Goal: Use online tool/utility: Utilize a website feature to perform a specific function

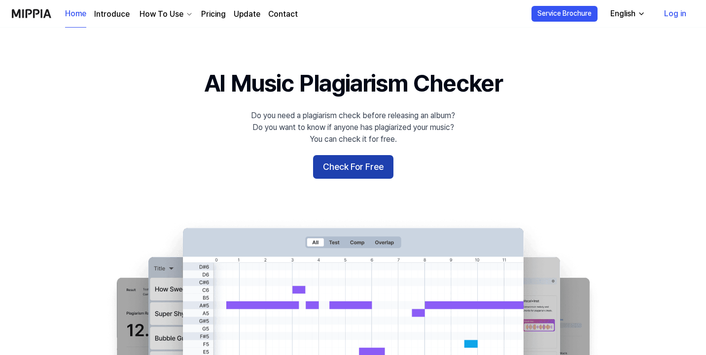
click at [351, 174] on button "Check For Free" at bounding box center [353, 167] width 80 height 24
click at [349, 169] on button "Check For Free" at bounding box center [353, 167] width 80 height 24
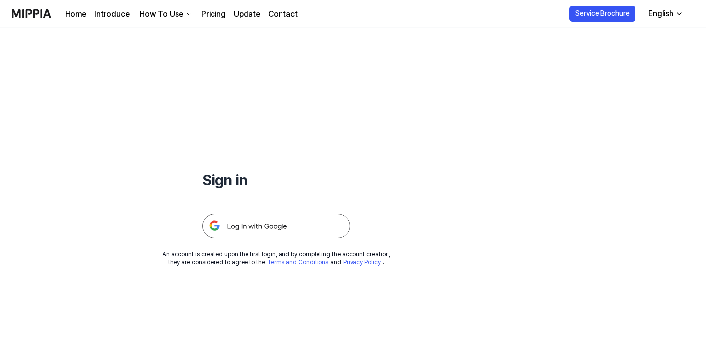
click at [284, 226] on img at bounding box center [276, 226] width 148 height 25
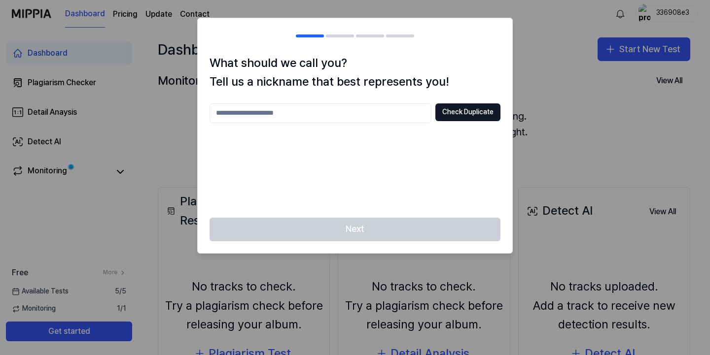
click at [365, 115] on input "text" at bounding box center [320, 113] width 222 height 20
type input "***"
click at [459, 115] on button "Check Duplicate" at bounding box center [467, 112] width 65 height 18
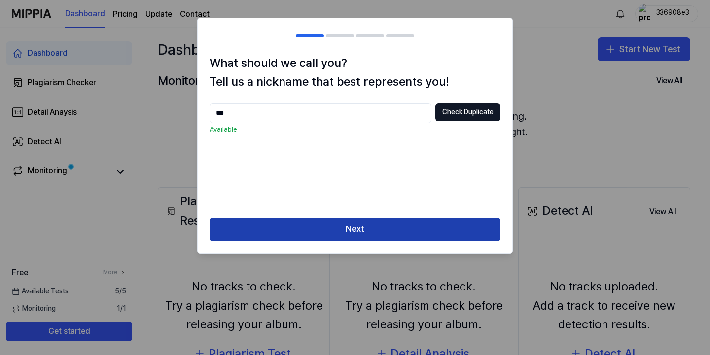
click at [366, 225] on button "Next" at bounding box center [354, 230] width 291 height 24
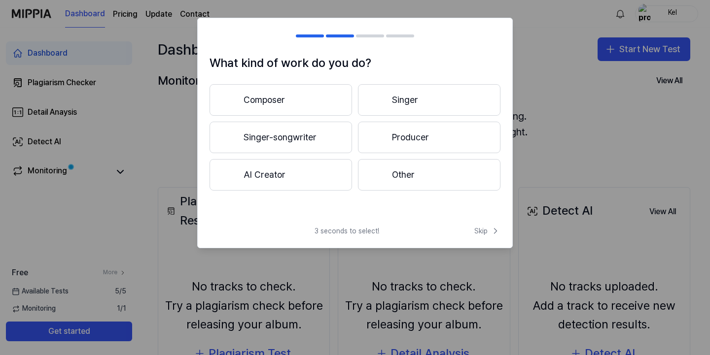
click at [302, 100] on button "Composer" at bounding box center [280, 100] width 142 height 32
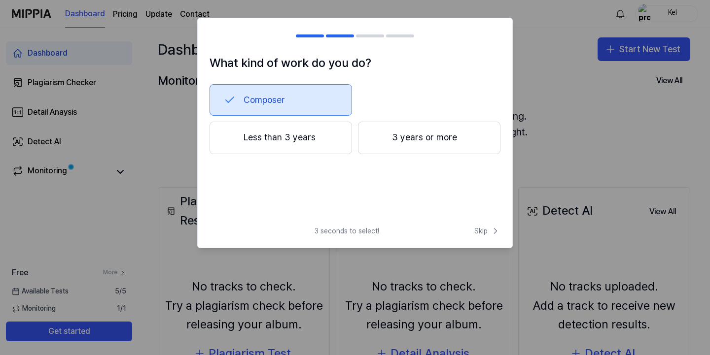
click at [396, 140] on button "3 years or more" at bounding box center [429, 138] width 142 height 33
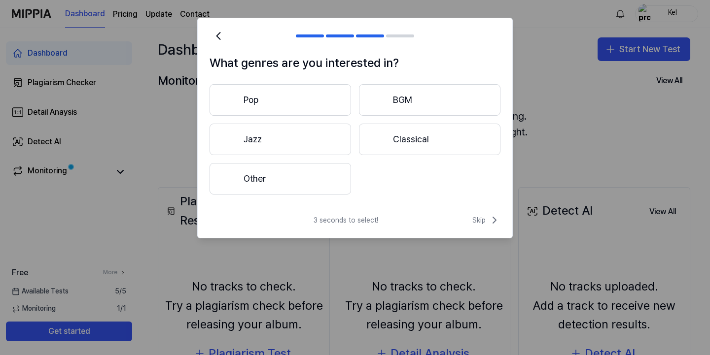
click at [309, 174] on button "Other" at bounding box center [279, 179] width 141 height 32
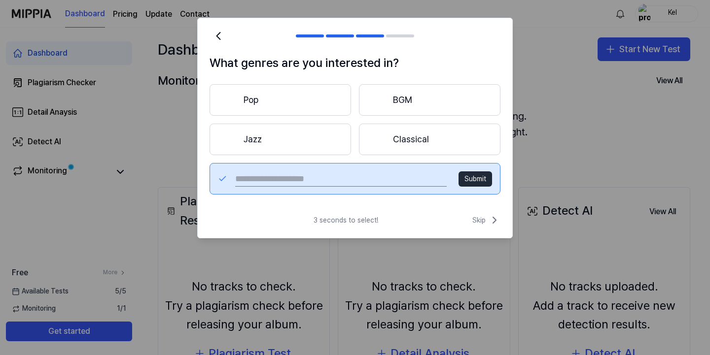
click at [410, 177] on input "text" at bounding box center [340, 179] width 211 height 16
click at [466, 183] on button "Submit" at bounding box center [475, 179] width 34 height 16
click at [285, 107] on button "Pop" at bounding box center [279, 100] width 141 height 32
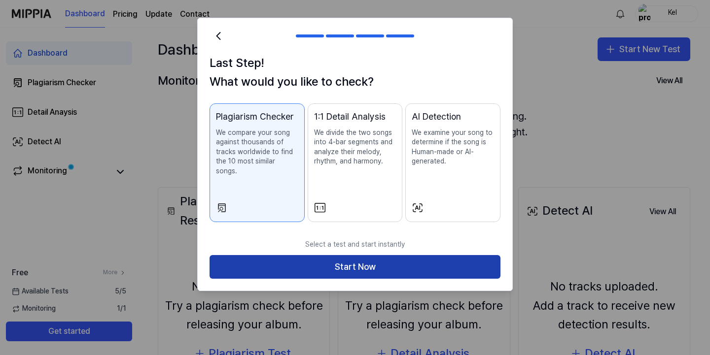
click at [339, 258] on button "Start Now" at bounding box center [354, 267] width 291 height 24
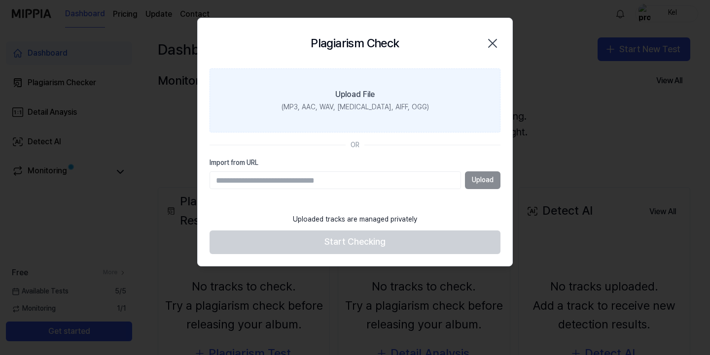
click at [362, 102] on label "Upload File (MP3, AAC, WAV, [MEDICAL_DATA], AIFF, OGG)" at bounding box center [354, 100] width 291 height 64
click at [0, 0] on input "Upload File (MP3, AAC, WAV, [MEDICAL_DATA], AIFF, OGG)" at bounding box center [0, 0] width 0 height 0
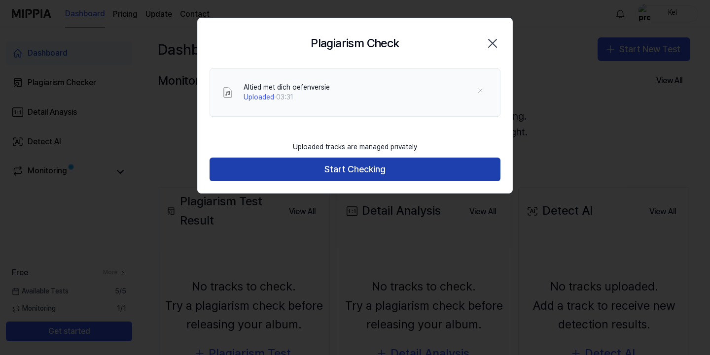
click at [365, 169] on button "Start Checking" at bounding box center [354, 170] width 291 height 24
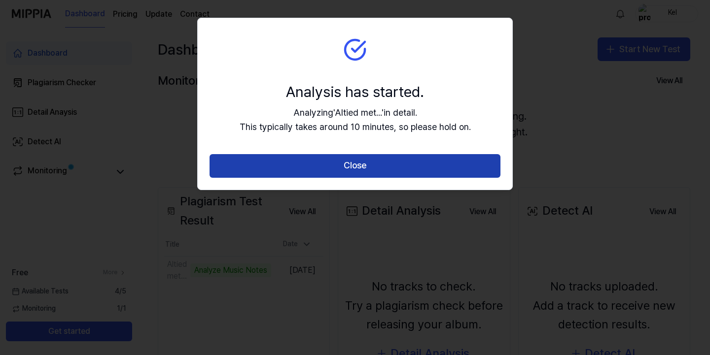
click at [357, 165] on button "Close" at bounding box center [354, 166] width 291 height 24
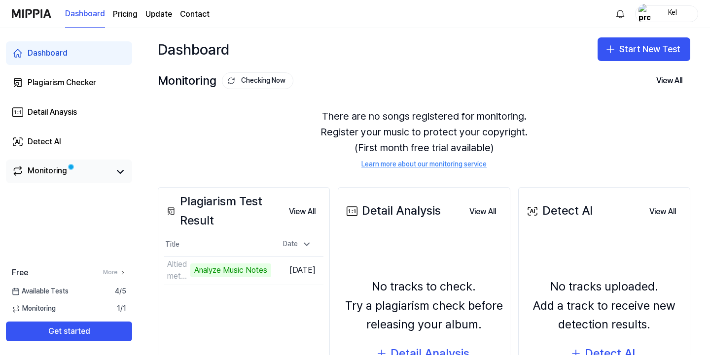
click at [101, 170] on link "Monitoring" at bounding box center [61, 172] width 99 height 14
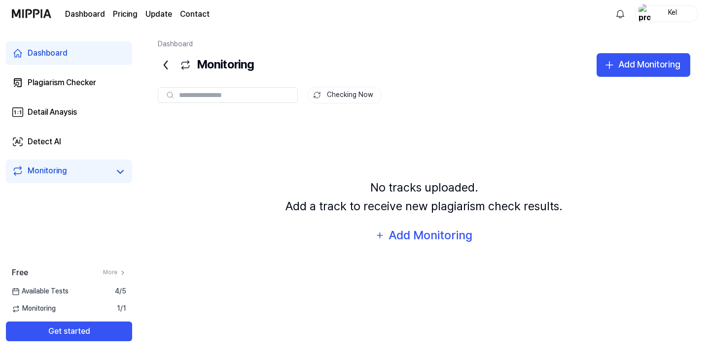
click at [73, 51] on link "Dashboard" at bounding box center [69, 53] width 126 height 24
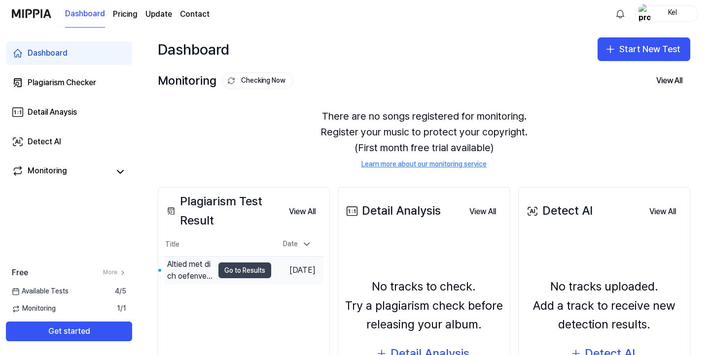
click at [219, 272] on button "Go to Results" at bounding box center [244, 271] width 53 height 16
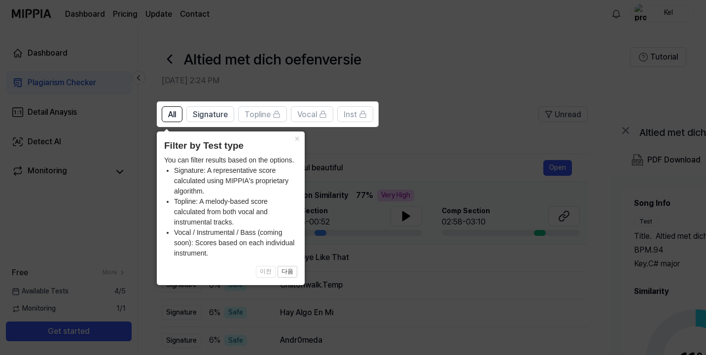
click at [425, 81] on icon at bounding box center [355, 177] width 710 height 355
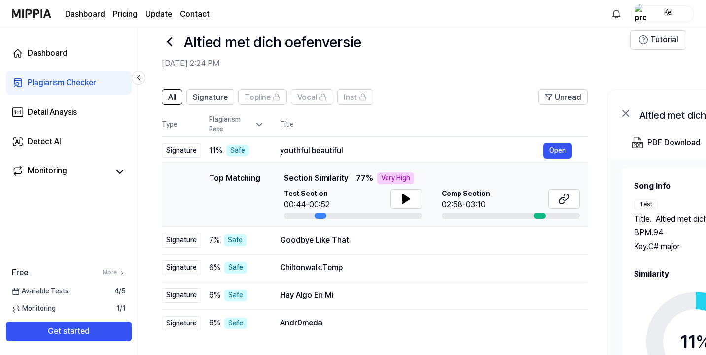
scroll to position [15, 0]
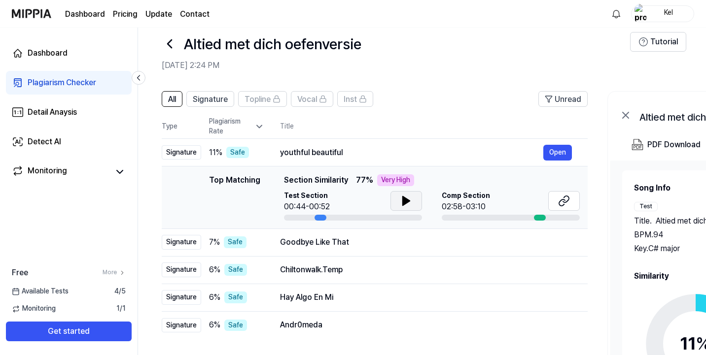
click at [406, 201] on icon at bounding box center [406, 201] width 7 height 9
click at [402, 206] on icon at bounding box center [406, 201] width 12 height 12
click at [559, 149] on button "Open" at bounding box center [557, 153] width 29 height 16
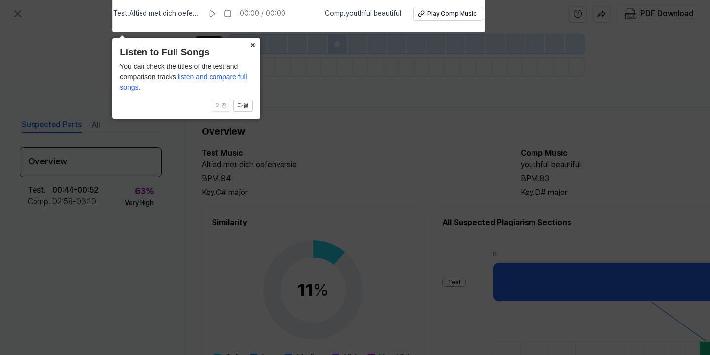
click at [253, 46] on button "×" at bounding box center [252, 45] width 16 height 14
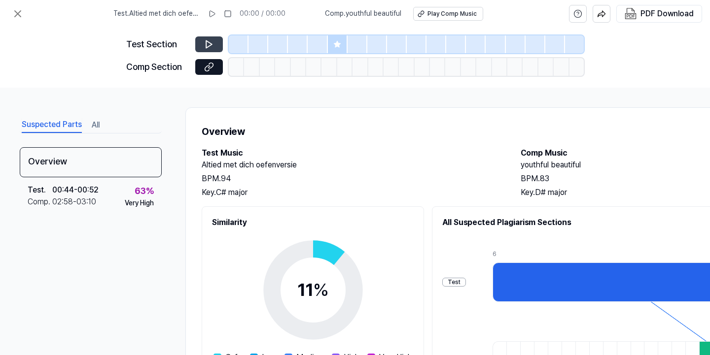
click at [208, 42] on icon at bounding box center [209, 44] width 6 height 7
click at [209, 44] on icon at bounding box center [209, 44] width 10 height 10
click at [15, 13] on icon at bounding box center [18, 14] width 12 height 12
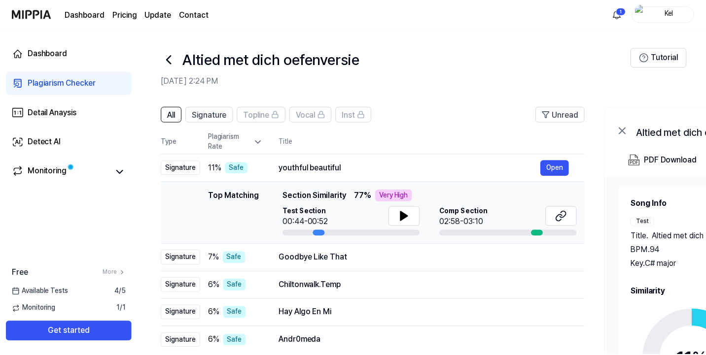
scroll to position [15, 0]
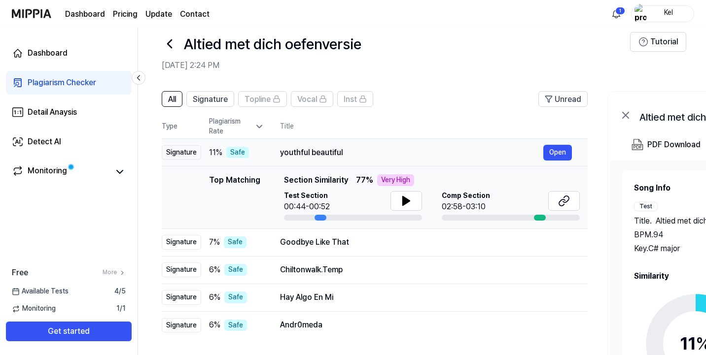
click at [363, 151] on div "youthful beautiful" at bounding box center [411, 153] width 263 height 12
click at [356, 154] on div "youthful beautiful" at bounding box center [411, 153] width 263 height 12
click at [94, 173] on link "Monitoring" at bounding box center [61, 172] width 98 height 14
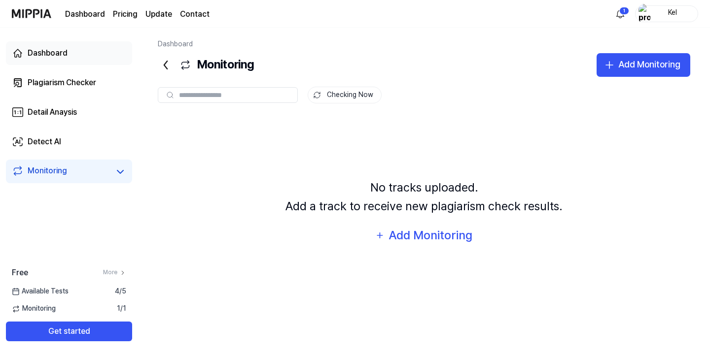
click at [64, 55] on div "Dashboard" at bounding box center [48, 53] width 40 height 12
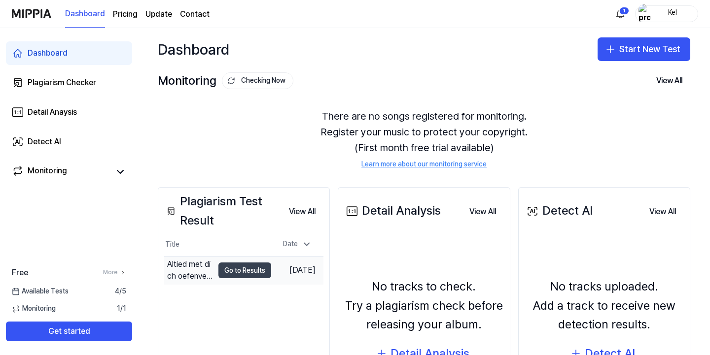
click at [221, 271] on button "Go to Results" at bounding box center [244, 271] width 53 height 16
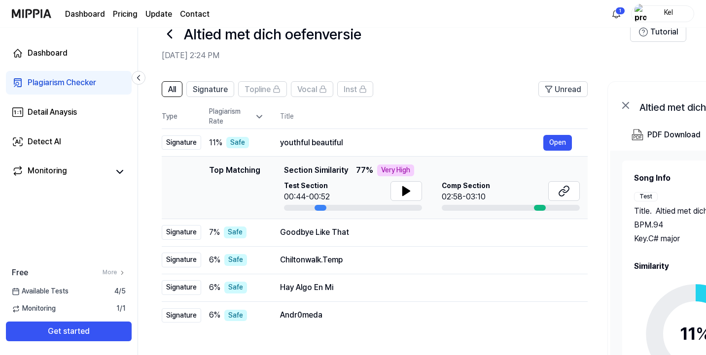
scroll to position [24, 0]
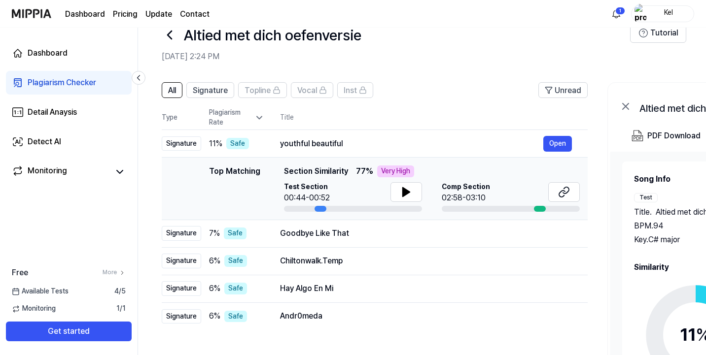
click at [538, 209] on div at bounding box center [540, 209] width 12 height 6
